Goal: Information Seeking & Learning: Understand process/instructions

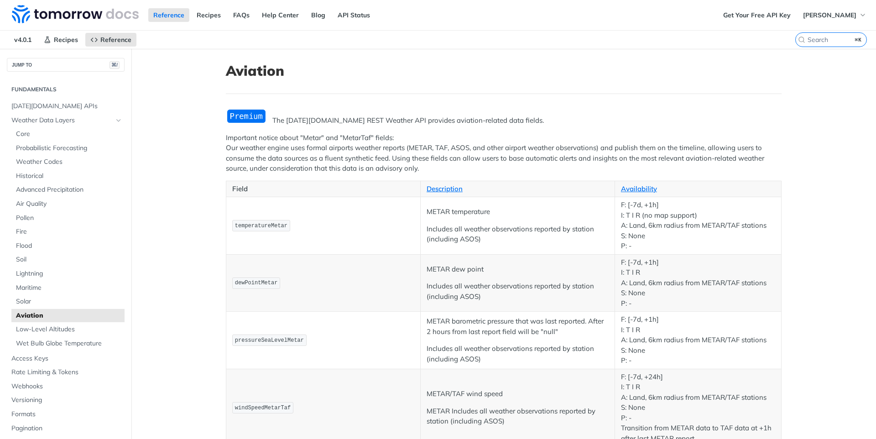
scroll to position [1503, 0]
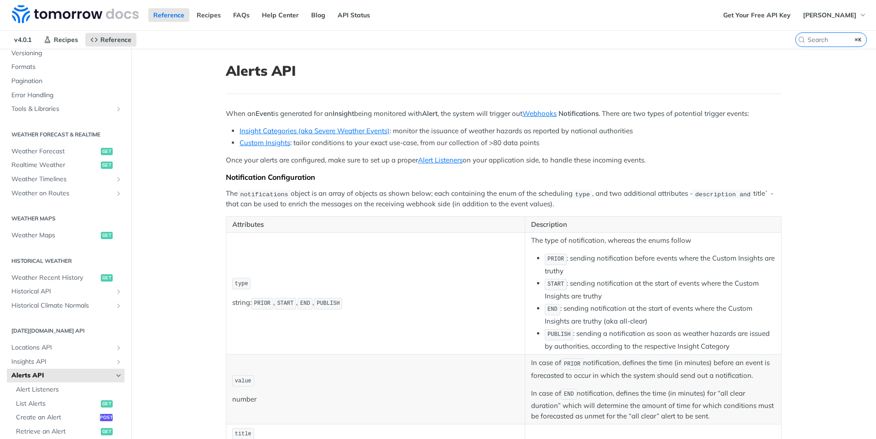
scroll to position [119, 0]
click at [72, 187] on link "Weather Timelines" at bounding box center [66, 183] width 118 height 14
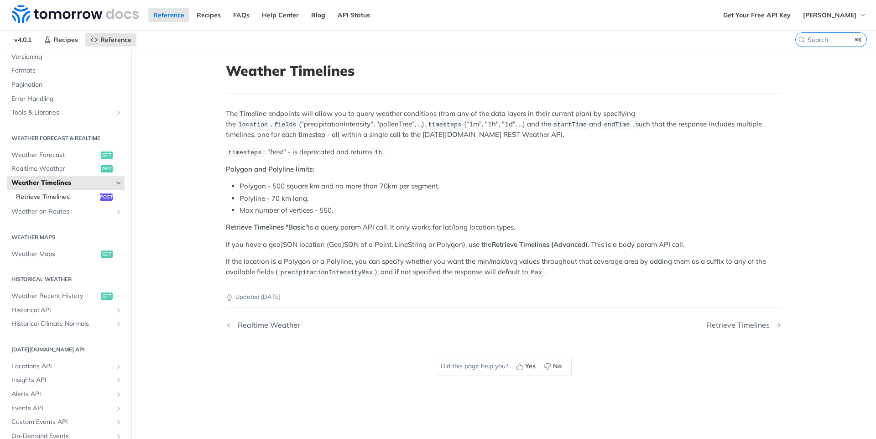
click at [100, 196] on span "post" at bounding box center [106, 196] width 13 height 7
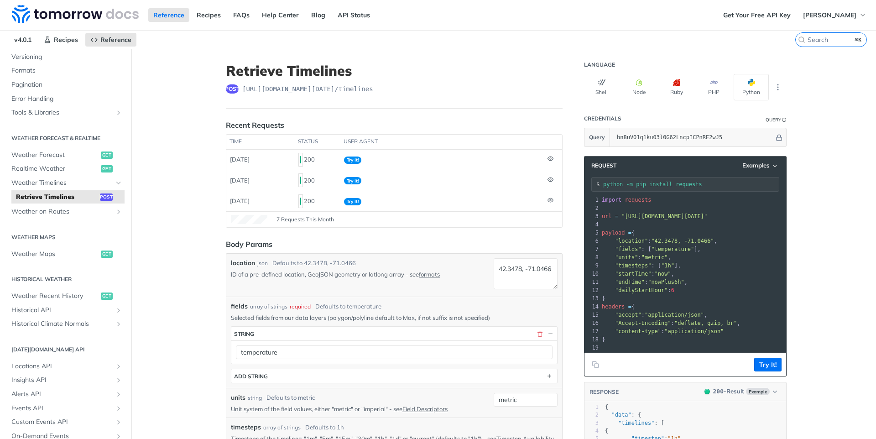
scroll to position [8, 0]
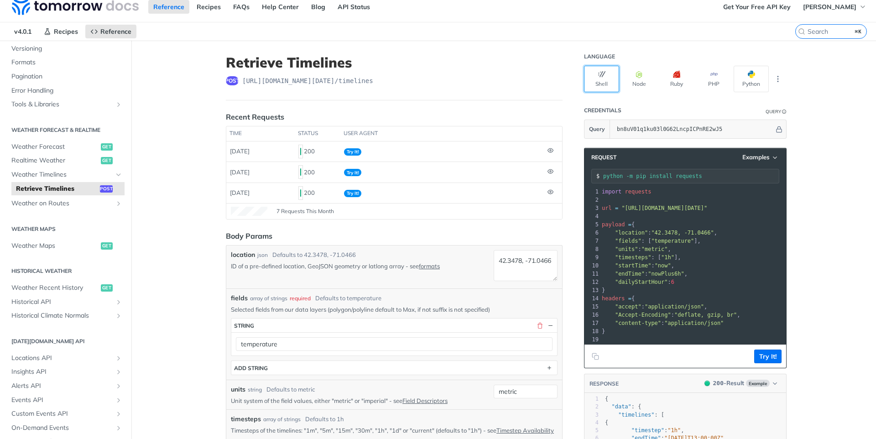
click at [607, 80] on button "Shell" at bounding box center [601, 79] width 35 height 26
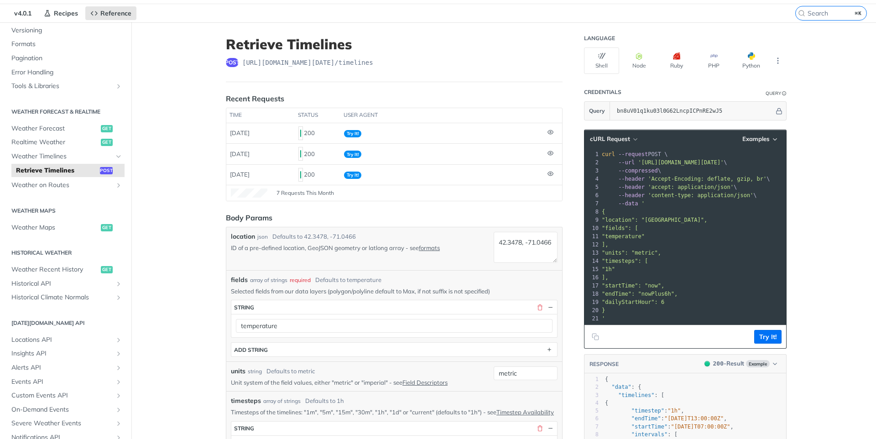
scroll to position [0, 0]
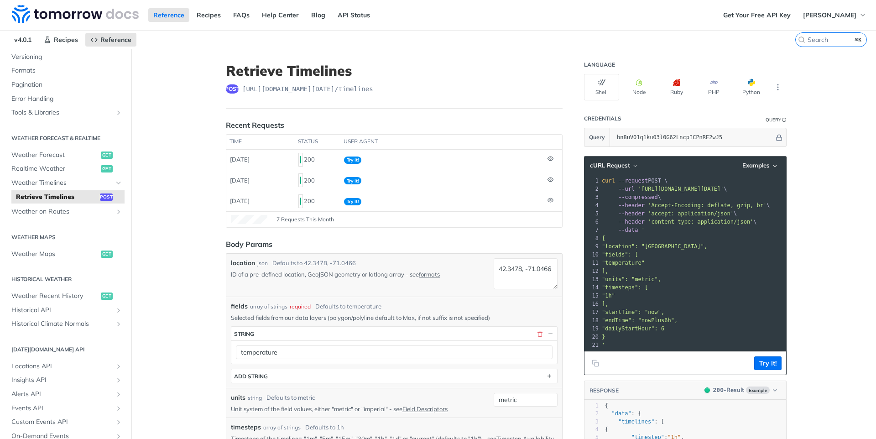
click at [487, 88] on div "post https://api.tomorrow.io/v4 /timelines" at bounding box center [394, 88] width 337 height 9
